Goal: Task Accomplishment & Management: Complete application form

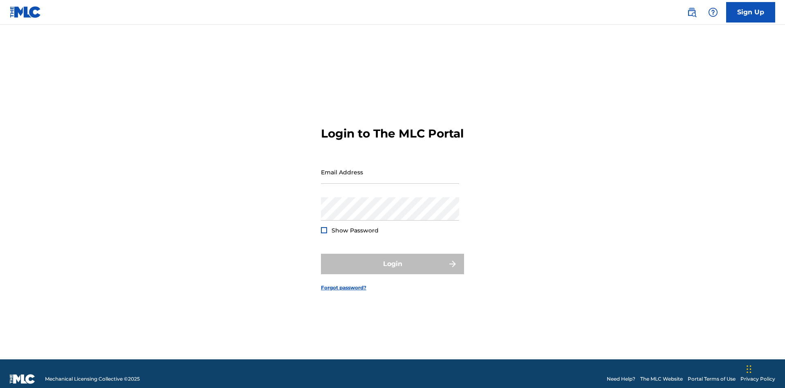
scroll to position [11, 0]
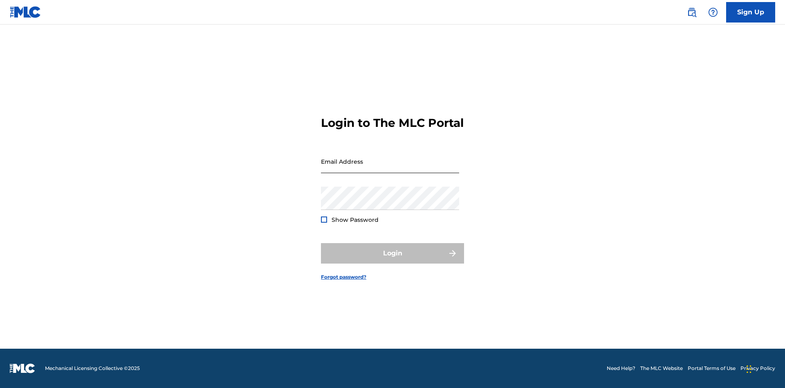
click at [390, 168] on input "Email Address" at bounding box center [390, 161] width 138 height 23
type input "[EMAIL_ADDRESS][DOMAIN_NAME]"
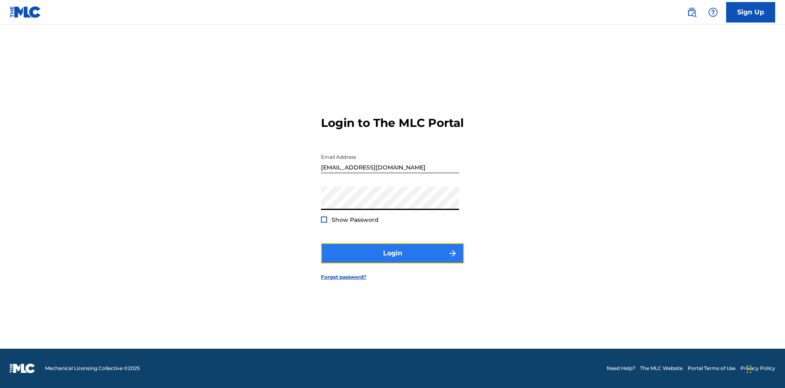
click at [392, 260] on button "Login" at bounding box center [392, 253] width 143 height 20
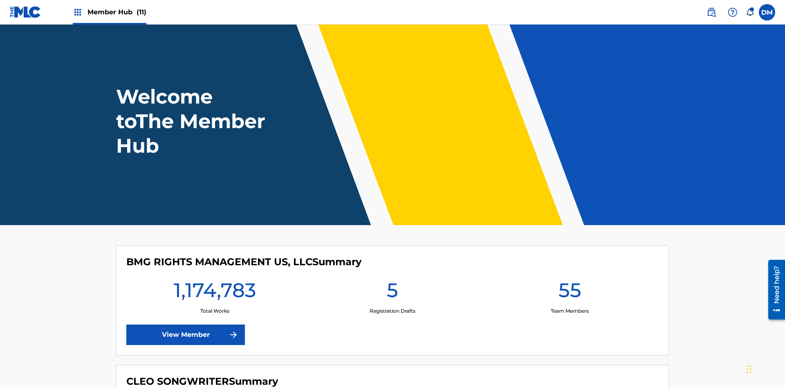
click at [116, 12] on span "Member Hub (11)" at bounding box center [116, 11] width 59 height 9
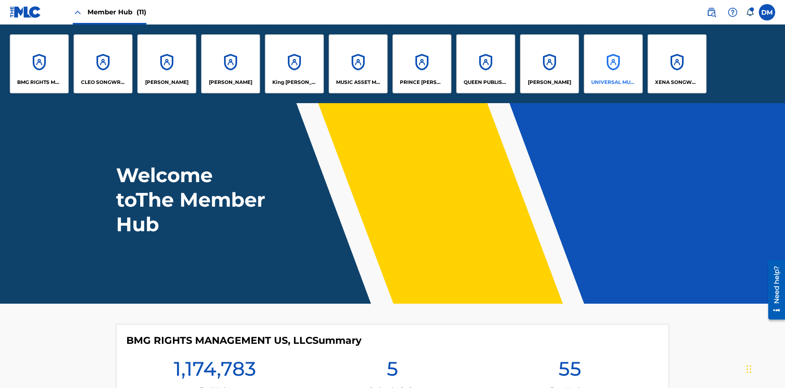
click at [613, 82] on p "UNIVERSAL MUSIC PUB GROUP" at bounding box center [613, 81] width 45 height 7
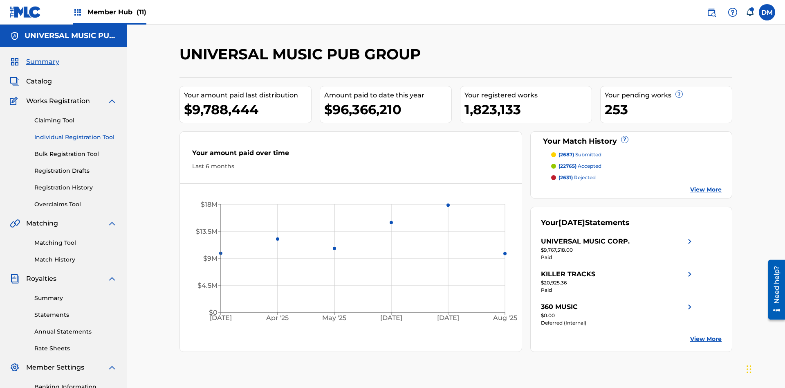
click at [76, 133] on link "Individual Registration Tool" at bounding box center [75, 137] width 83 height 9
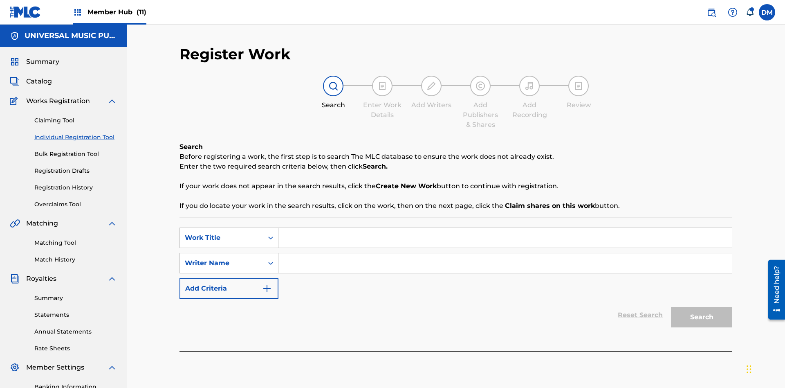
click at [505, 228] on input "Search Form" at bounding box center [504, 238] width 453 height 20
type input "Save At Writer-Add Writers Page Prior To Adding Writers"
click at [505, 253] on input "Search Form" at bounding box center [504, 263] width 453 height 20
type input "QWERTYUIOP"
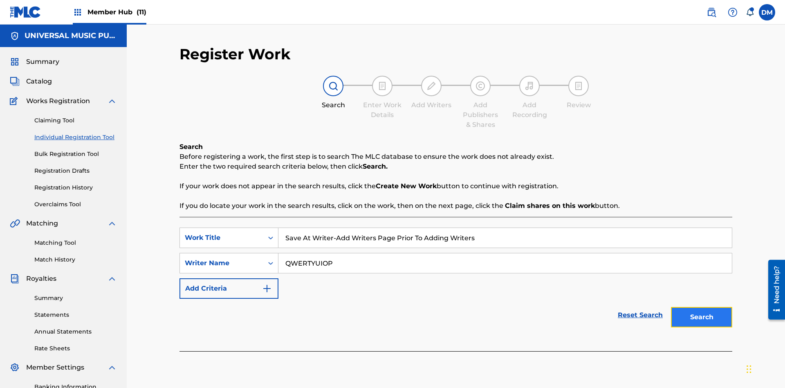
click at [701, 307] on button "Search" at bounding box center [701, 317] width 61 height 20
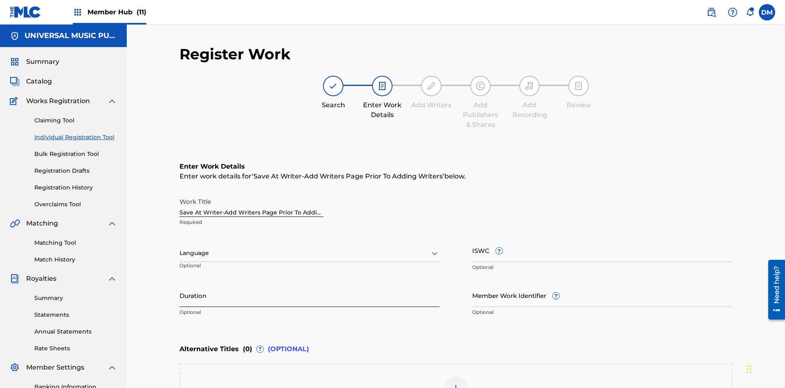
click at [309, 283] on input "Duration" at bounding box center [309, 294] width 260 height 23
click at [309, 283] on input "0" at bounding box center [309, 294] width 260 height 23
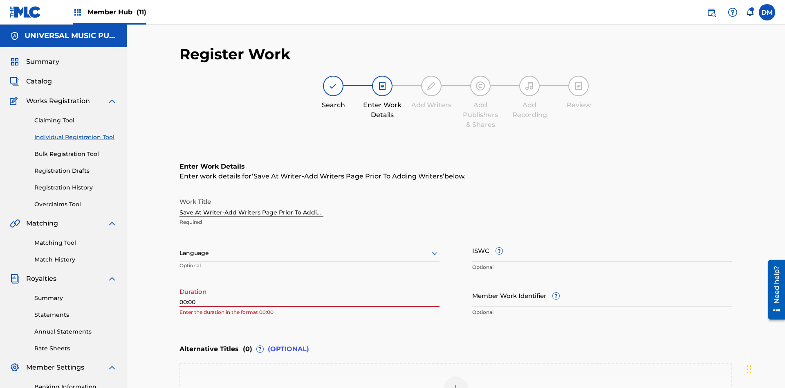
type input "00:00"
click at [435, 248] on icon at bounding box center [435, 253] width 10 height 10
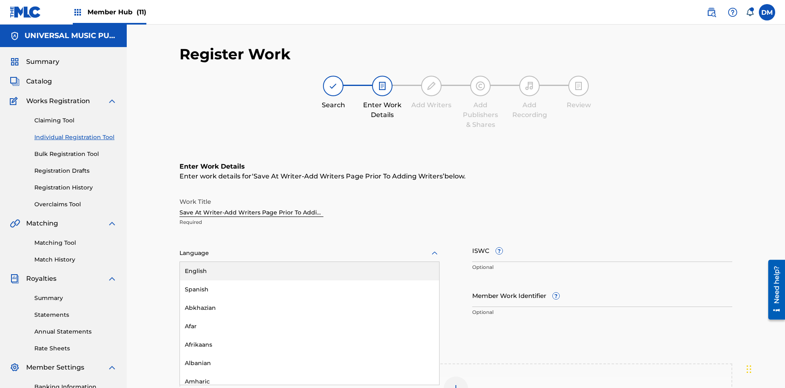
click at [309, 317] on div "Afar" at bounding box center [309, 326] width 259 height 18
click at [602, 283] on input "Member Work Identifier ?" at bounding box center [602, 294] width 260 height 23
type input "[PHONE_NUMBER]"
click at [602, 238] on input "ISWC ?" at bounding box center [602, 249] width 260 height 23
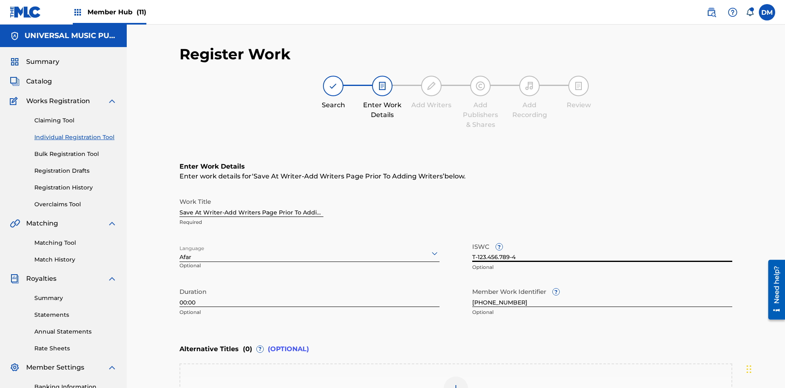
type input "T-123.456.789-4"
click at [456, 383] on img at bounding box center [456, 388] width 10 height 10
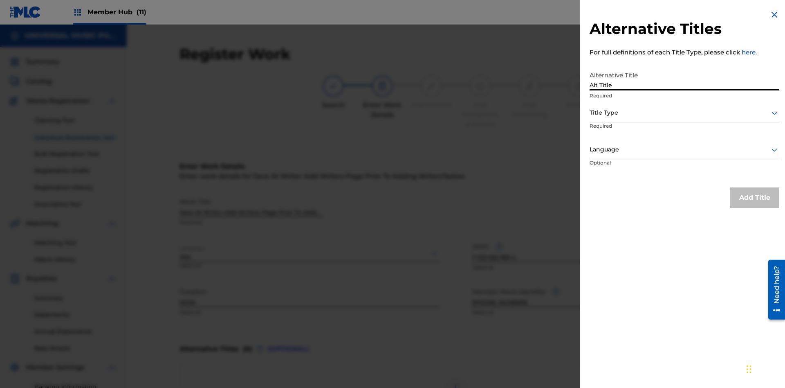
click at [684, 112] on div at bounding box center [684, 113] width 190 height 10
click at [684, 149] on div at bounding box center [684, 149] width 190 height 10
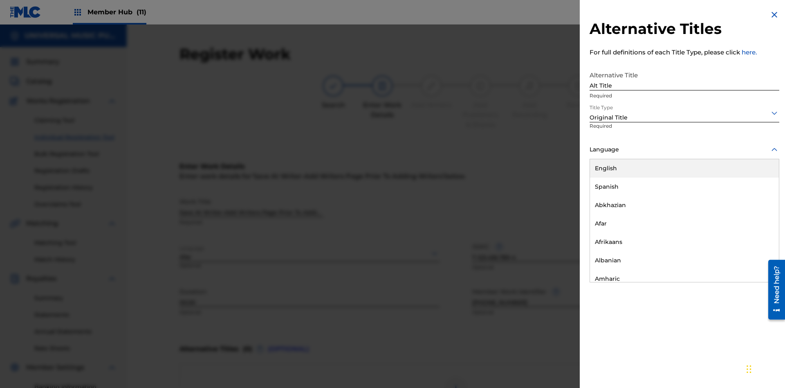
click at [755, 197] on button "Add Title" at bounding box center [754, 197] width 49 height 20
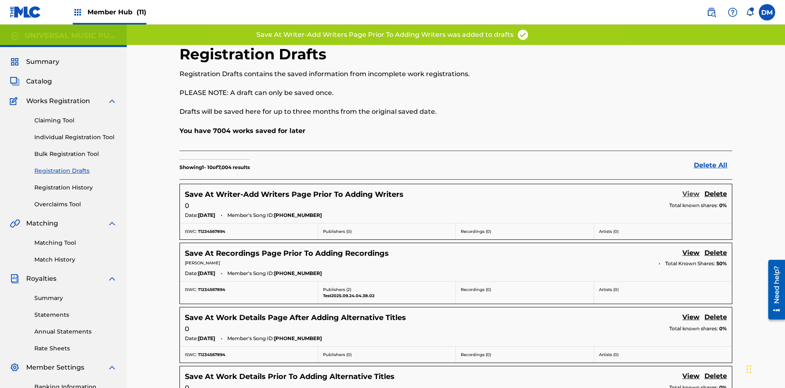
click at [691, 189] on link "View" at bounding box center [690, 194] width 17 height 11
